Goal: Check status: Check status

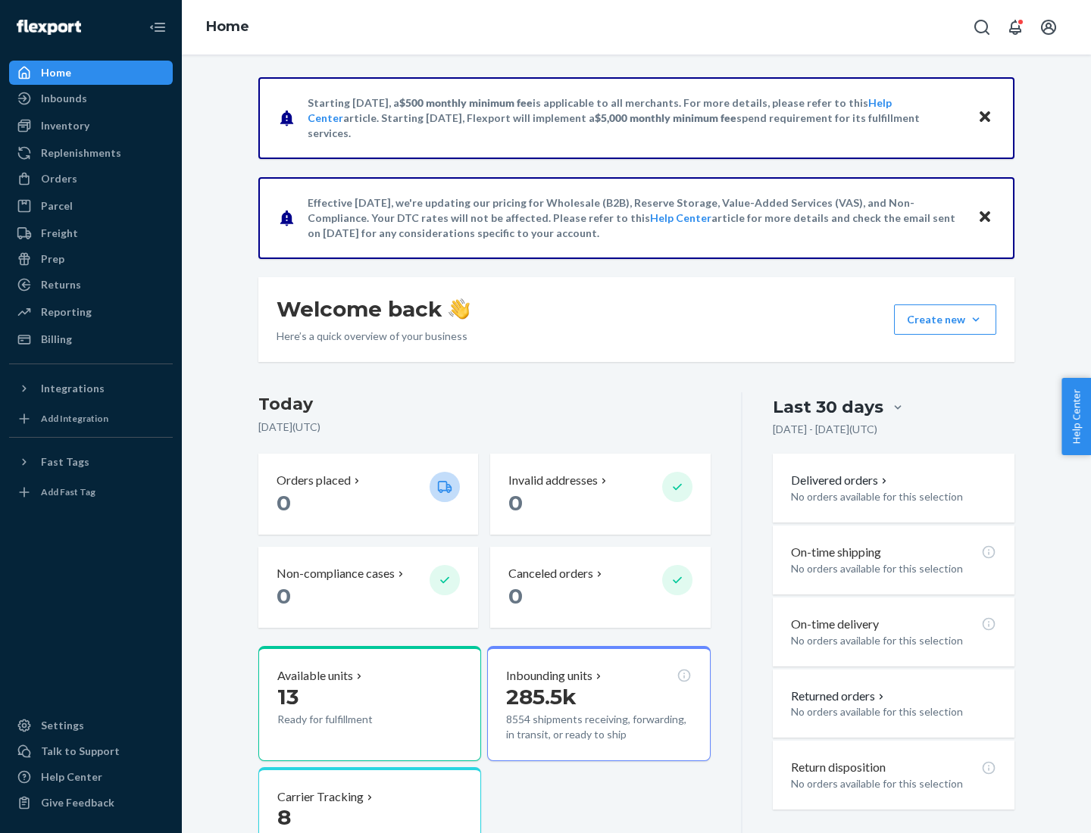
click at [975, 320] on button "Create new Create new inbound Create new order Create new product" at bounding box center [945, 319] width 102 height 30
click at [63, 98] on div "Inbounds" at bounding box center [64, 98] width 46 height 15
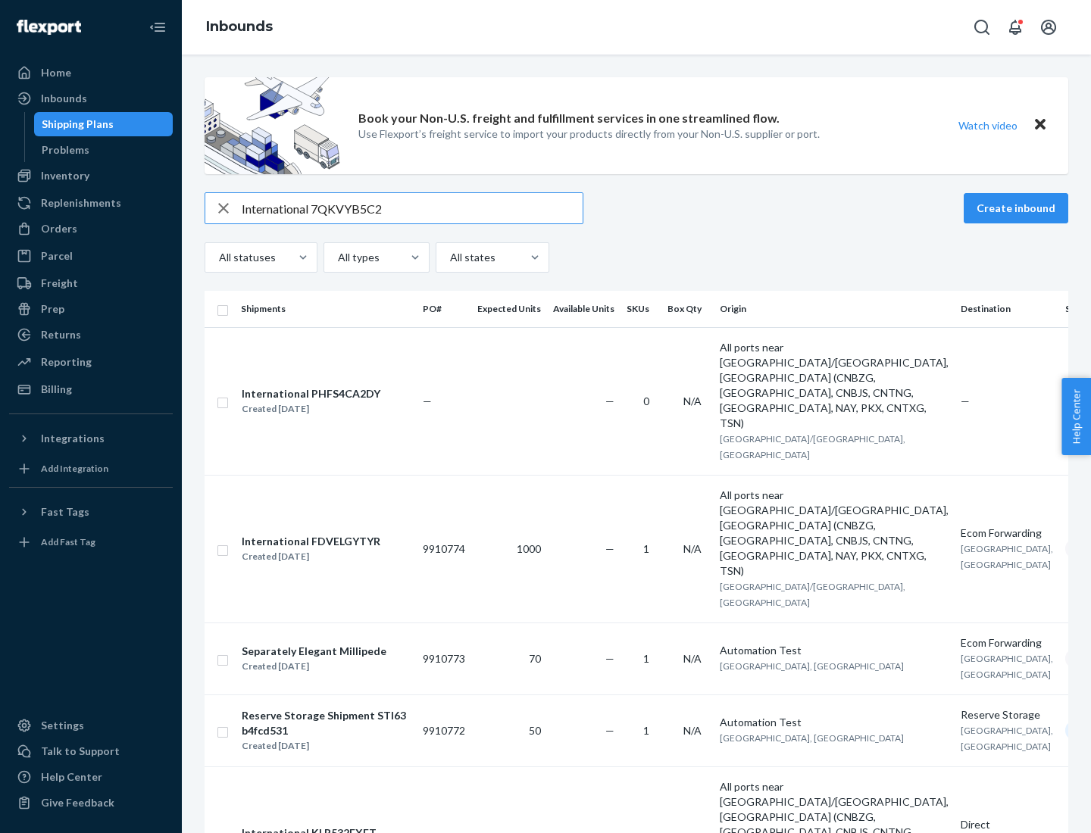
type input "International 7QKVYB5C29"
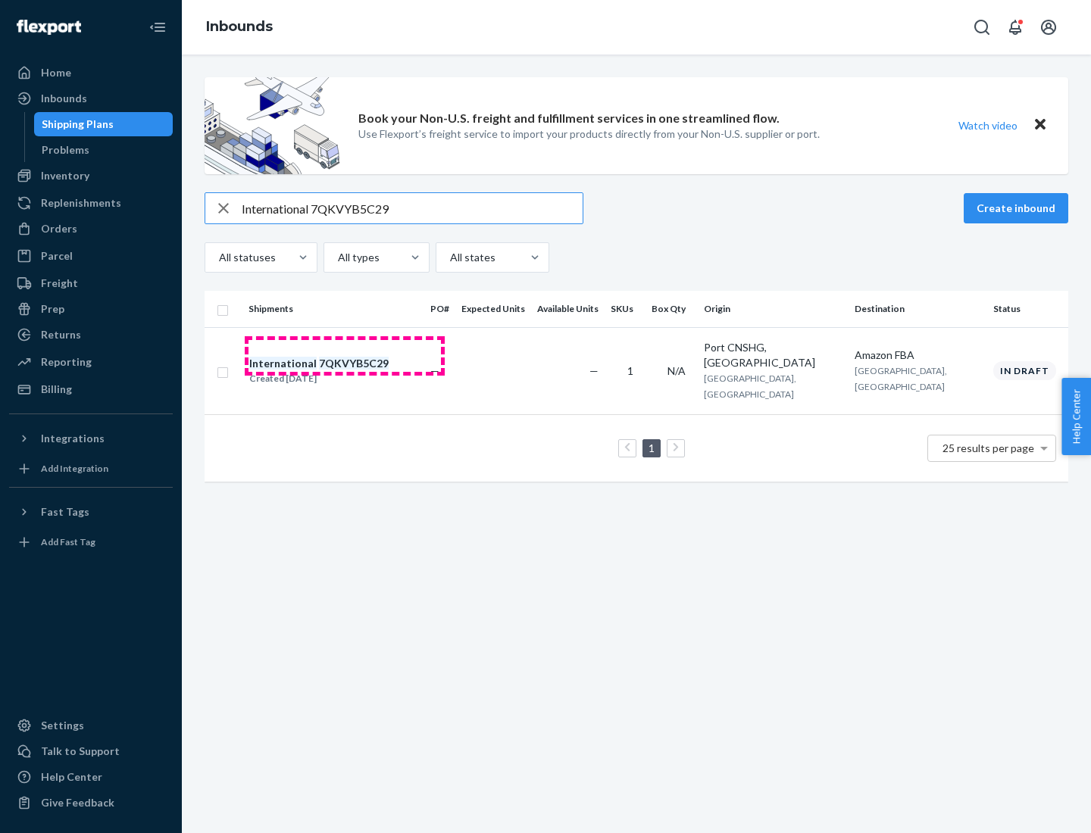
click at [345, 371] on div "Created [DATE]" at bounding box center [318, 378] width 139 height 15
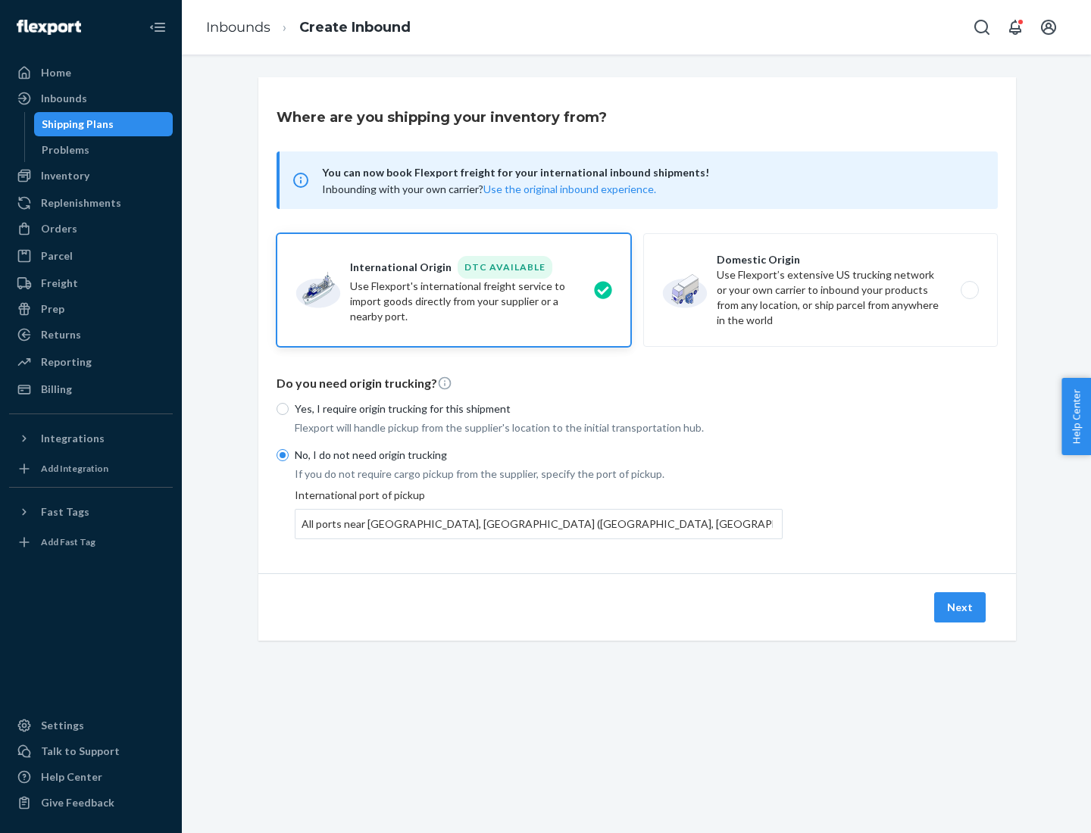
click at [960, 607] on button "Next" at bounding box center [959, 607] width 51 height 30
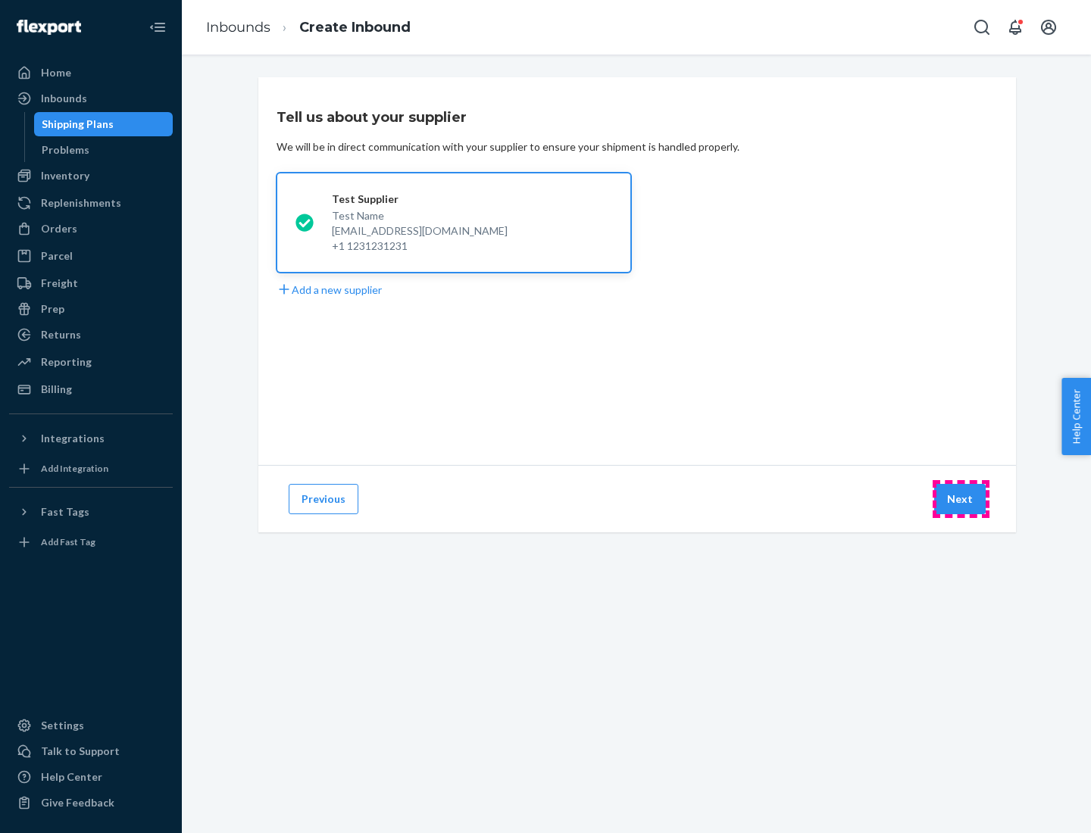
click at [960, 499] on button "Next" at bounding box center [959, 499] width 51 height 30
